Goal: Check status

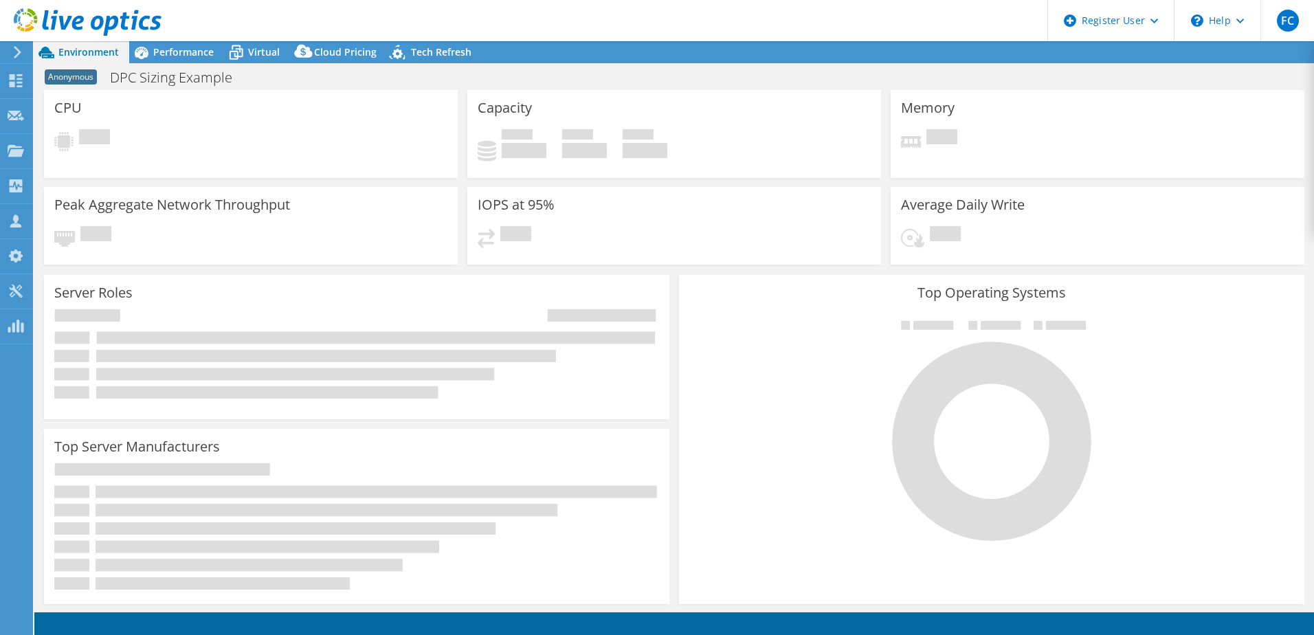
select select "USEast"
select select "USD"
